Goal: Information Seeking & Learning: Learn about a topic

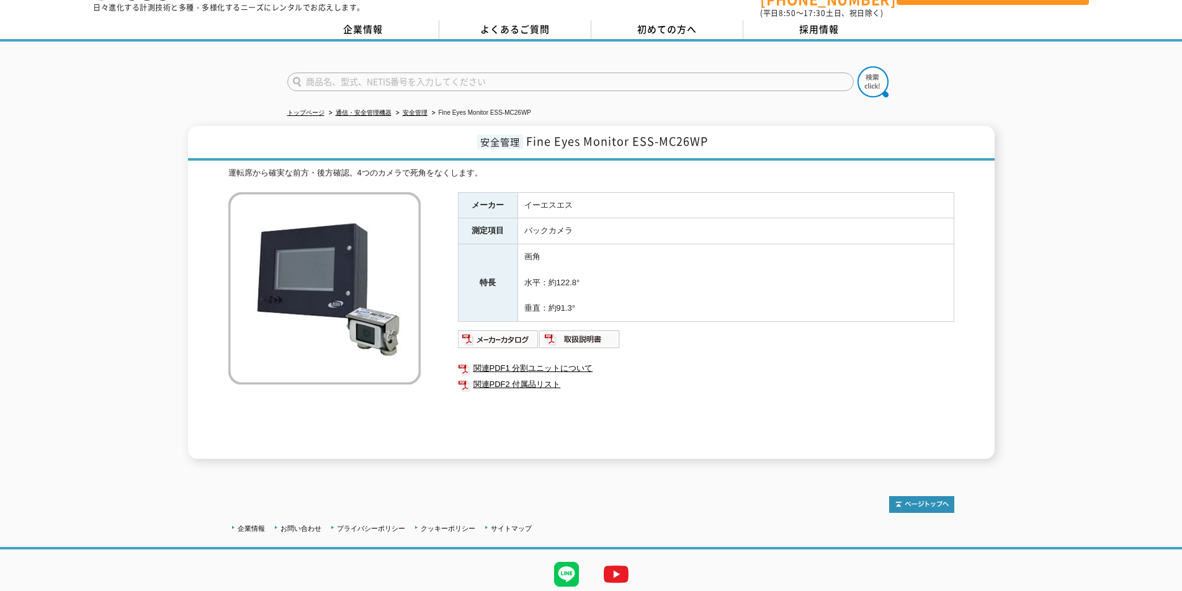
scroll to position [75, 0]
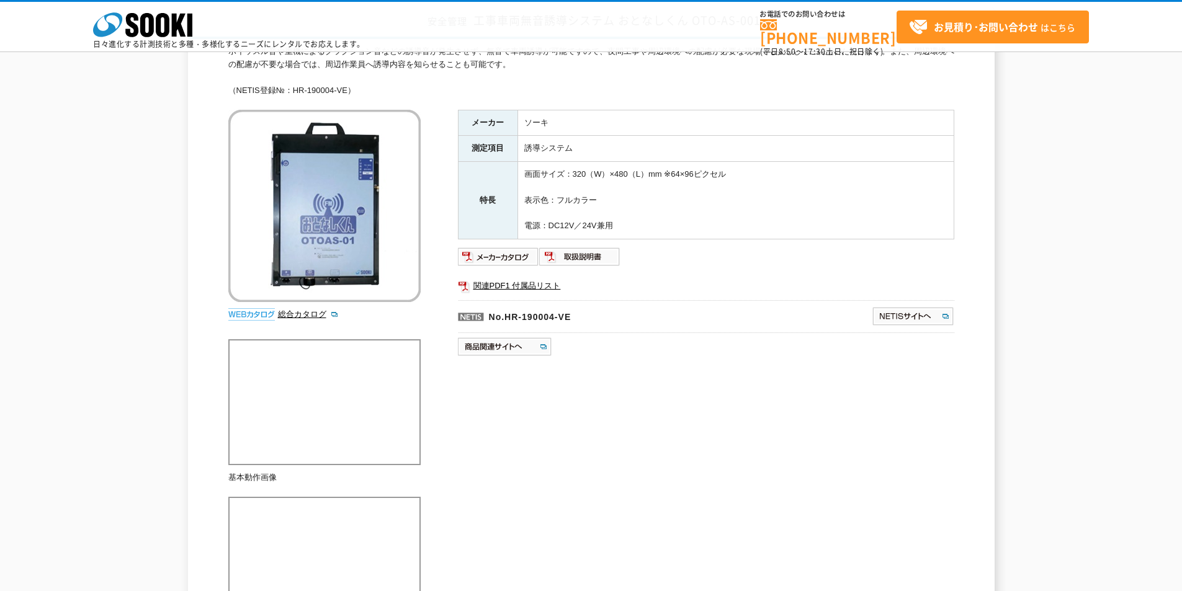
scroll to position [186, 0]
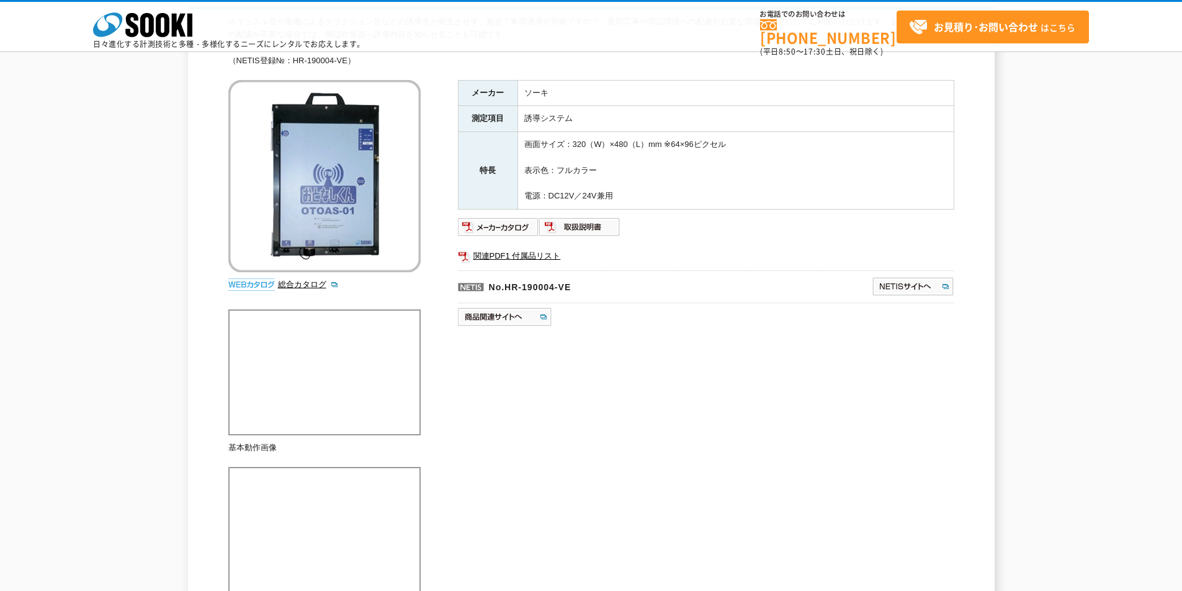
scroll to position [124, 0]
